Goal: Task Accomplishment & Management: Complete application form

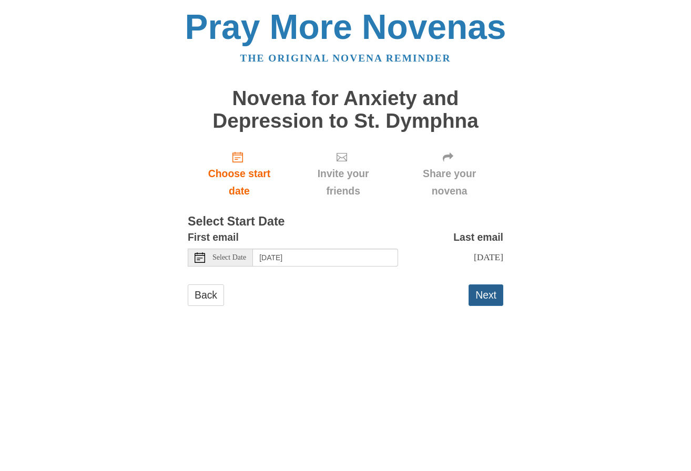
click at [480, 297] on button "Next" at bounding box center [485, 295] width 35 height 22
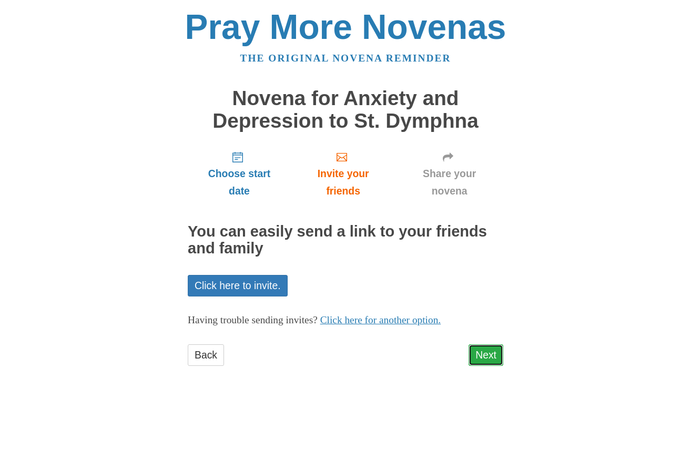
click at [480, 351] on link "Next" at bounding box center [485, 355] width 35 height 22
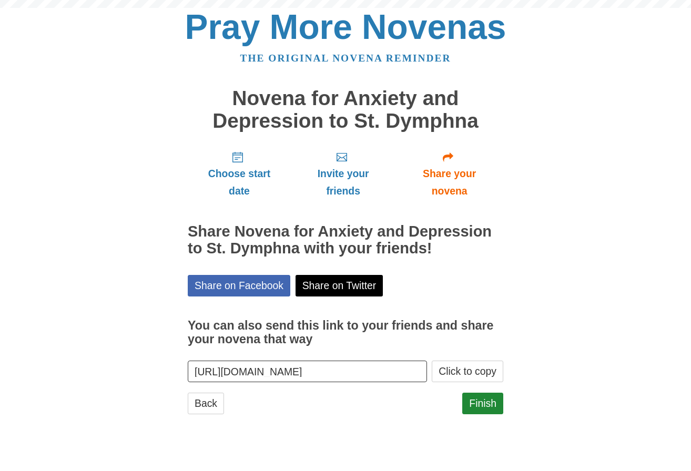
click at [481, 407] on link "Finish" at bounding box center [482, 404] width 41 height 22
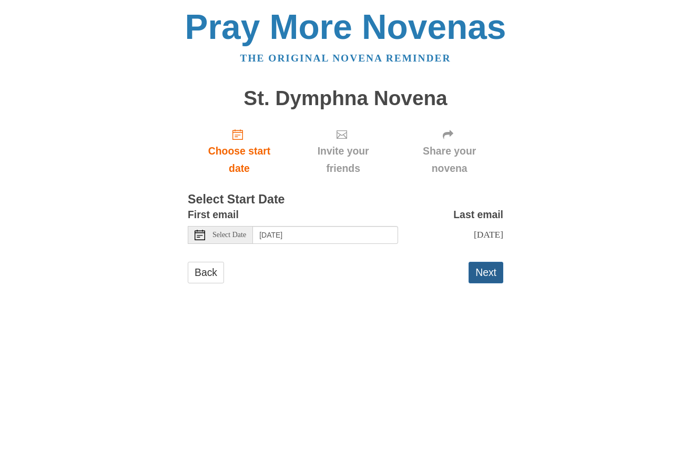
click at [488, 274] on button "Next" at bounding box center [485, 273] width 35 height 22
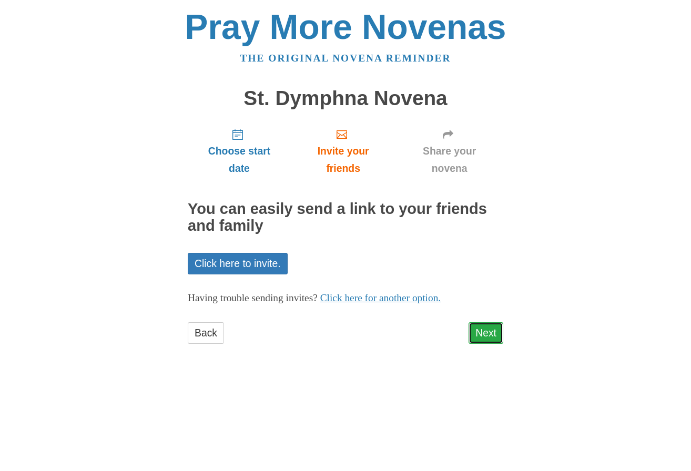
click at [487, 337] on link "Next" at bounding box center [485, 333] width 35 height 22
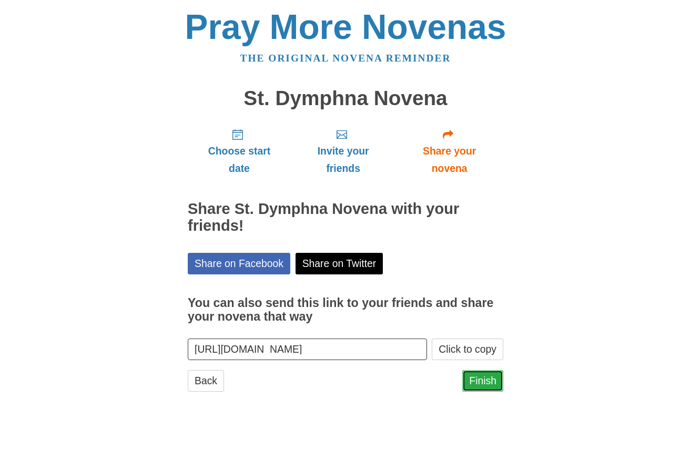
click at [481, 381] on link "Finish" at bounding box center [482, 381] width 41 height 22
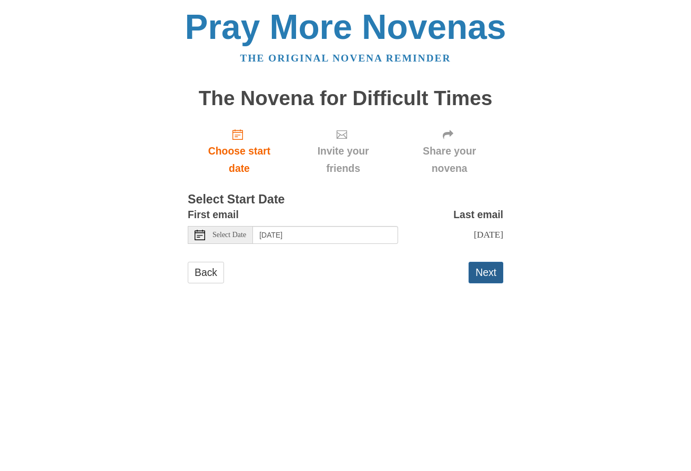
click at [485, 273] on button "Next" at bounding box center [485, 273] width 35 height 22
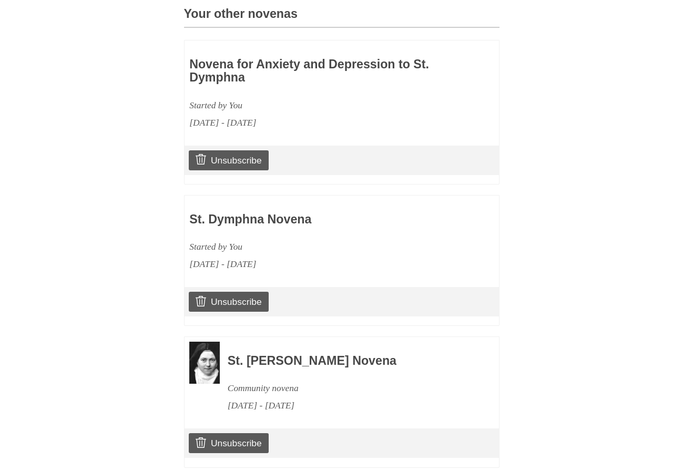
scroll to position [539, 0]
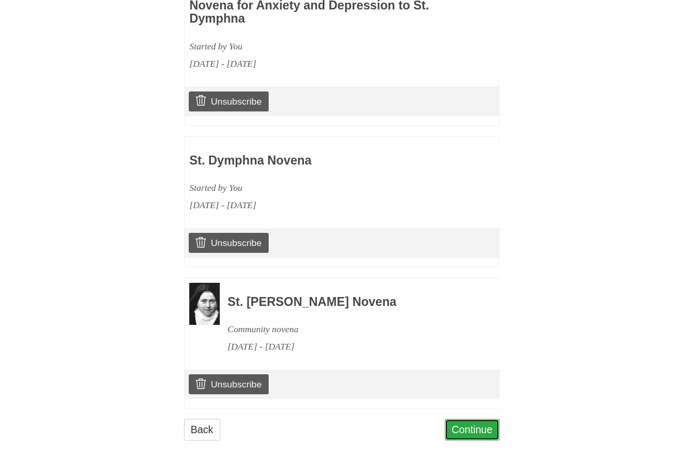
click at [460, 434] on link "Continue" at bounding box center [472, 430] width 55 height 22
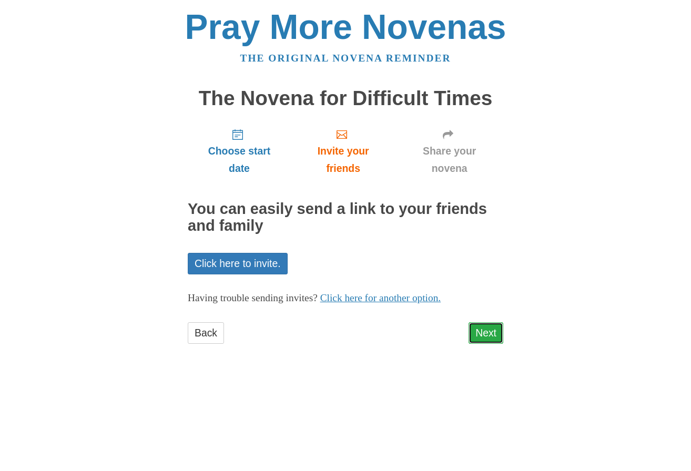
click at [491, 336] on link "Next" at bounding box center [485, 333] width 35 height 22
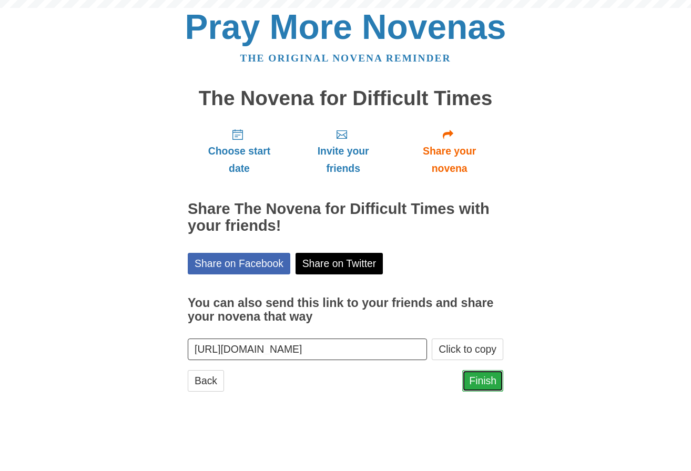
click at [481, 381] on link "Finish" at bounding box center [482, 381] width 41 height 22
